Goal: Information Seeking & Learning: Understand process/instructions

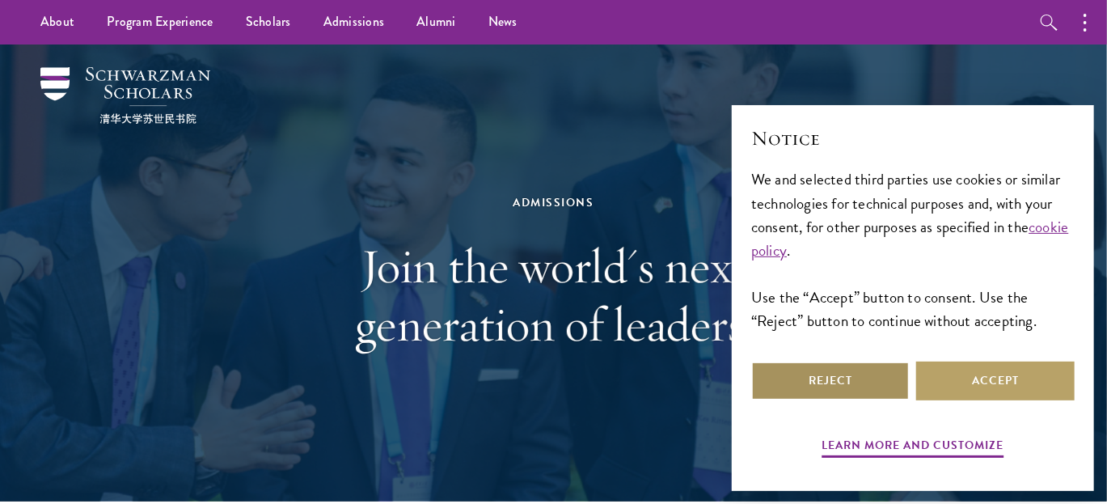
click at [836, 390] on button "Reject" at bounding box center [830, 381] width 159 height 39
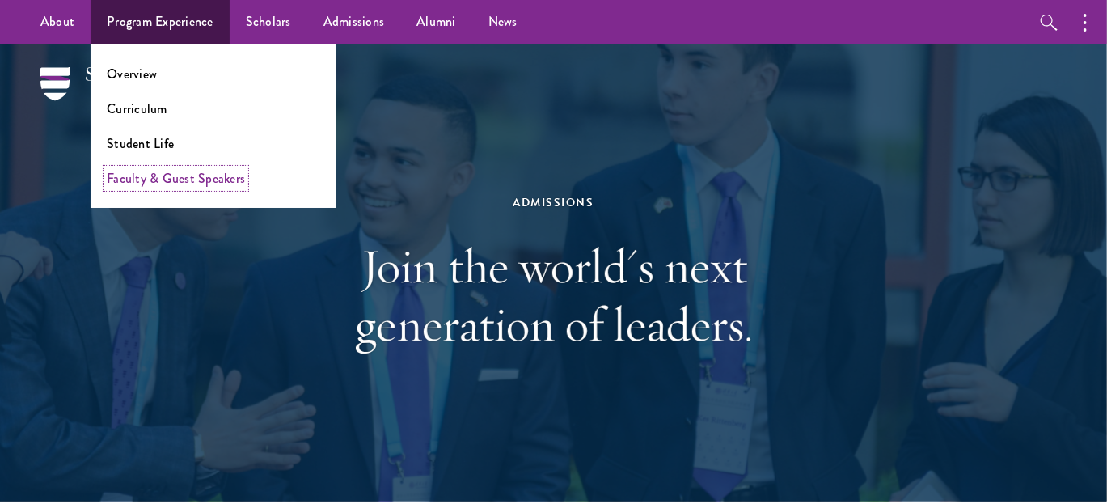
click at [175, 181] on link "Faculty & Guest Speakers" at bounding box center [176, 178] width 138 height 19
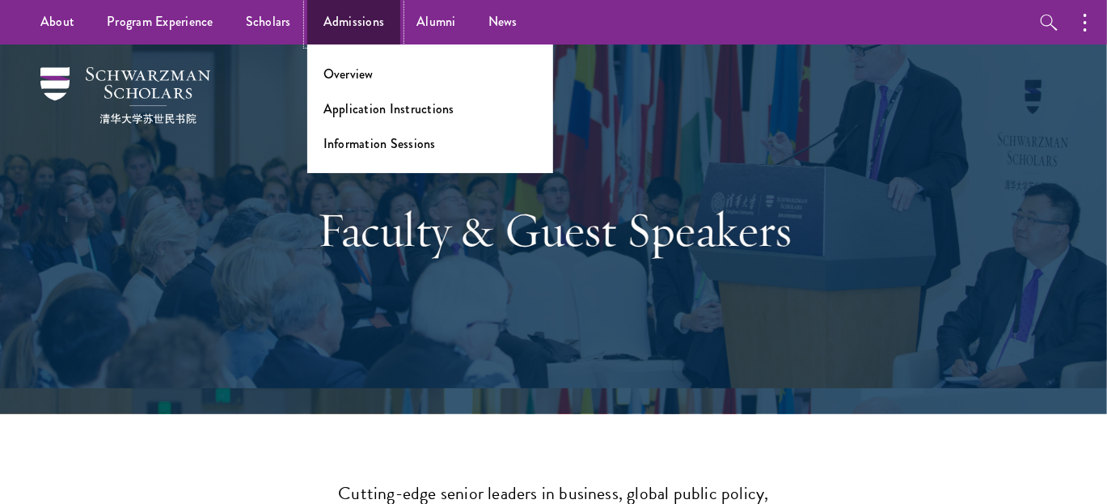
click at [341, 32] on link "Admissions" at bounding box center [354, 22] width 94 height 44
click at [366, 117] on ul "Overview Application Instructions Information Sessions" at bounding box center [430, 108] width 246 height 129
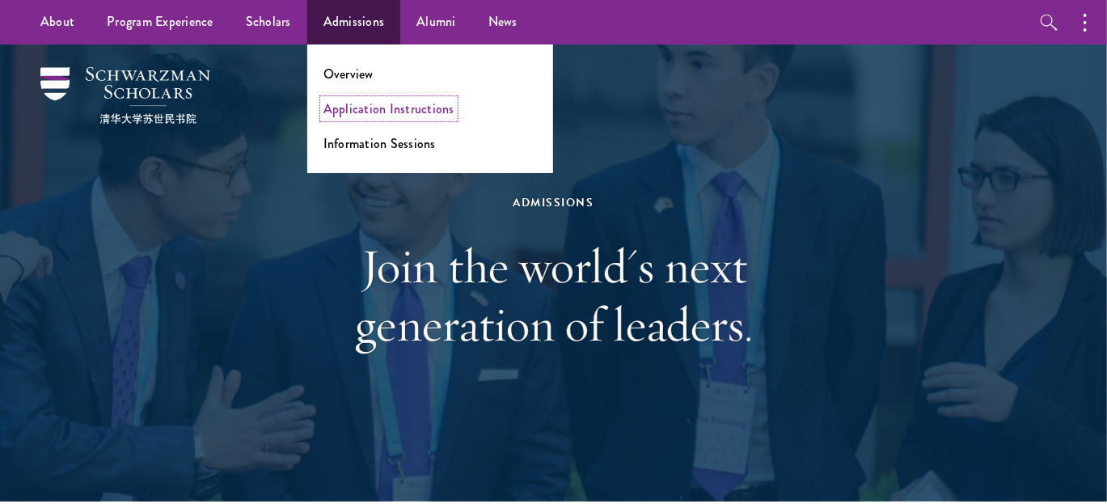
click at [373, 109] on link "Application Instructions" at bounding box center [389, 108] width 131 height 19
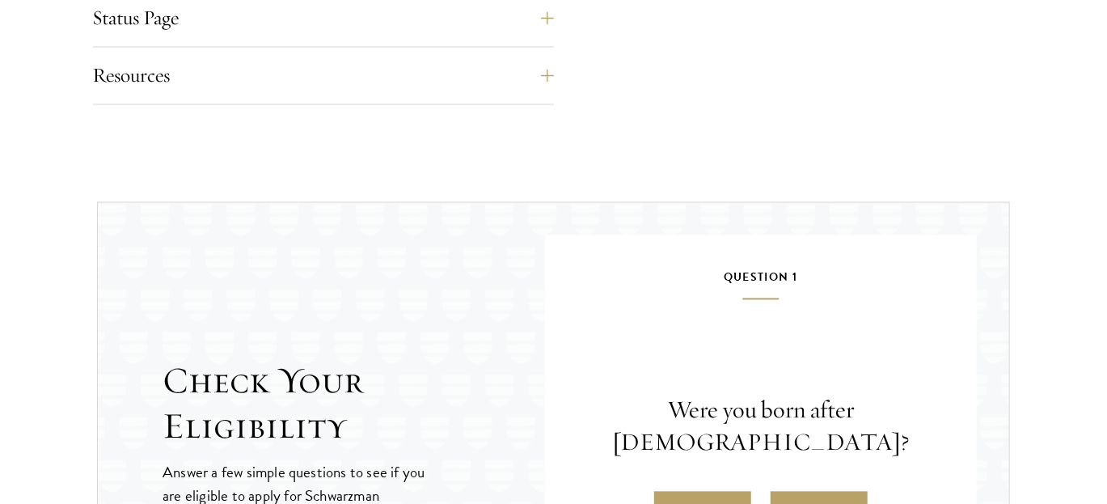
scroll to position [1584, 0]
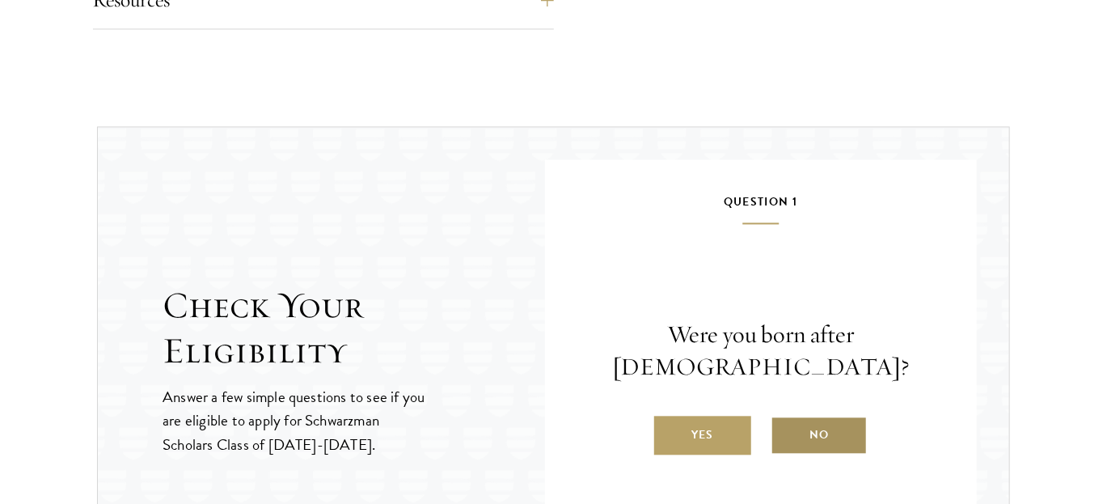
click at [820, 434] on label "No" at bounding box center [819, 435] width 97 height 39
click at [785, 432] on input "No" at bounding box center [778, 424] width 15 height 15
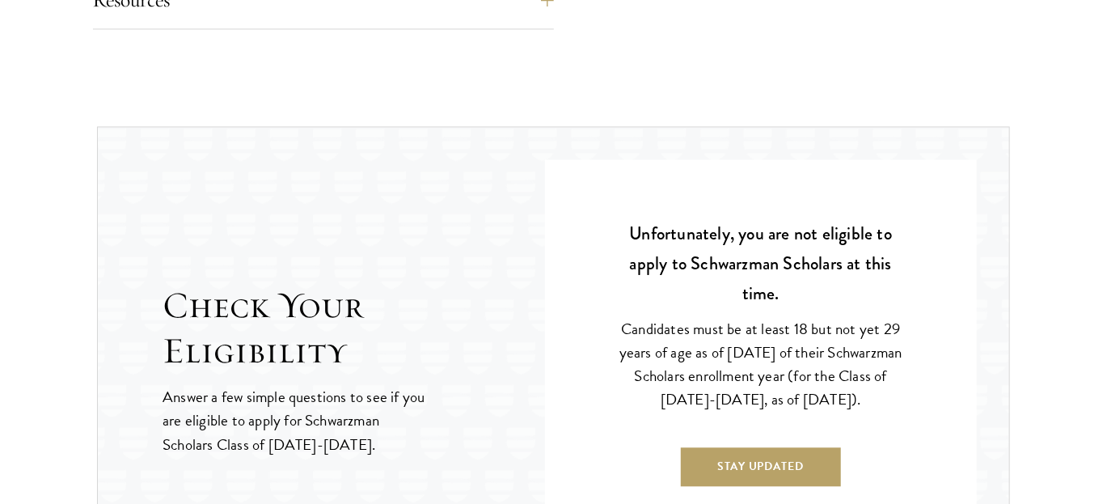
scroll to position [2466, 0]
